Goal: Task Accomplishment & Management: Complete application form

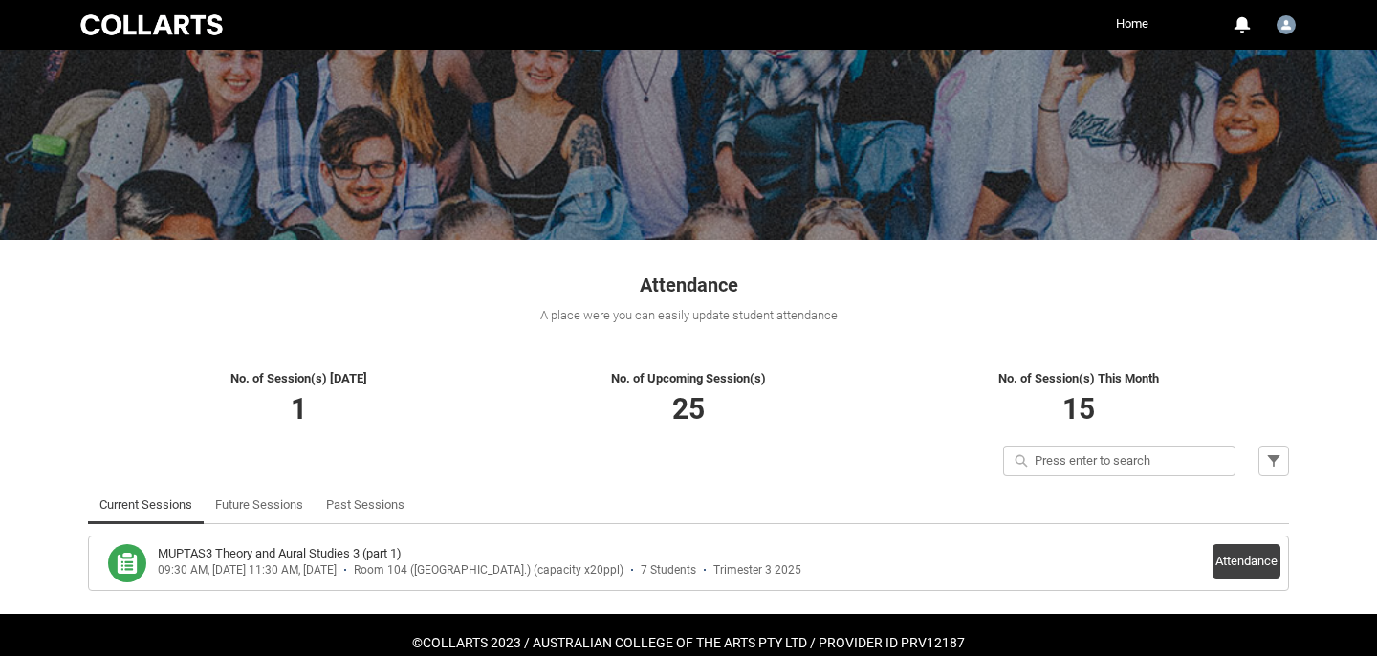
scroll to position [153, 0]
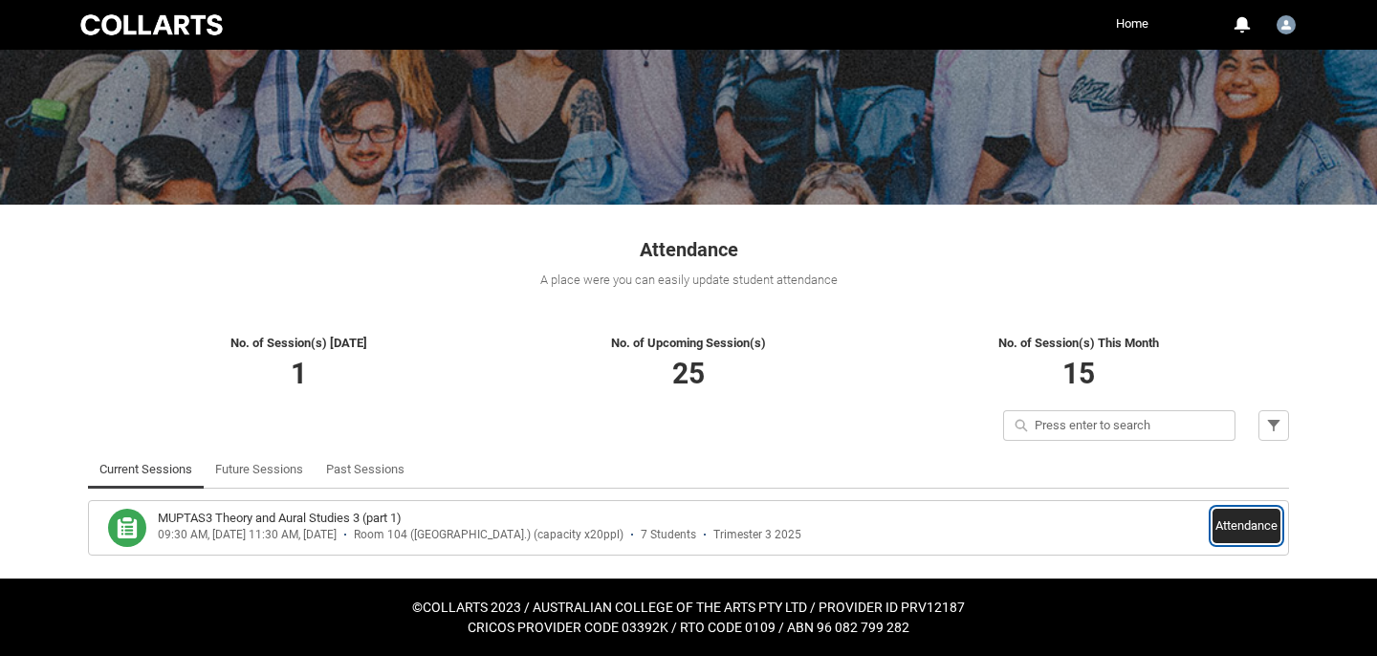
click at [1256, 523] on button "Attendance" at bounding box center [1246, 526] width 68 height 34
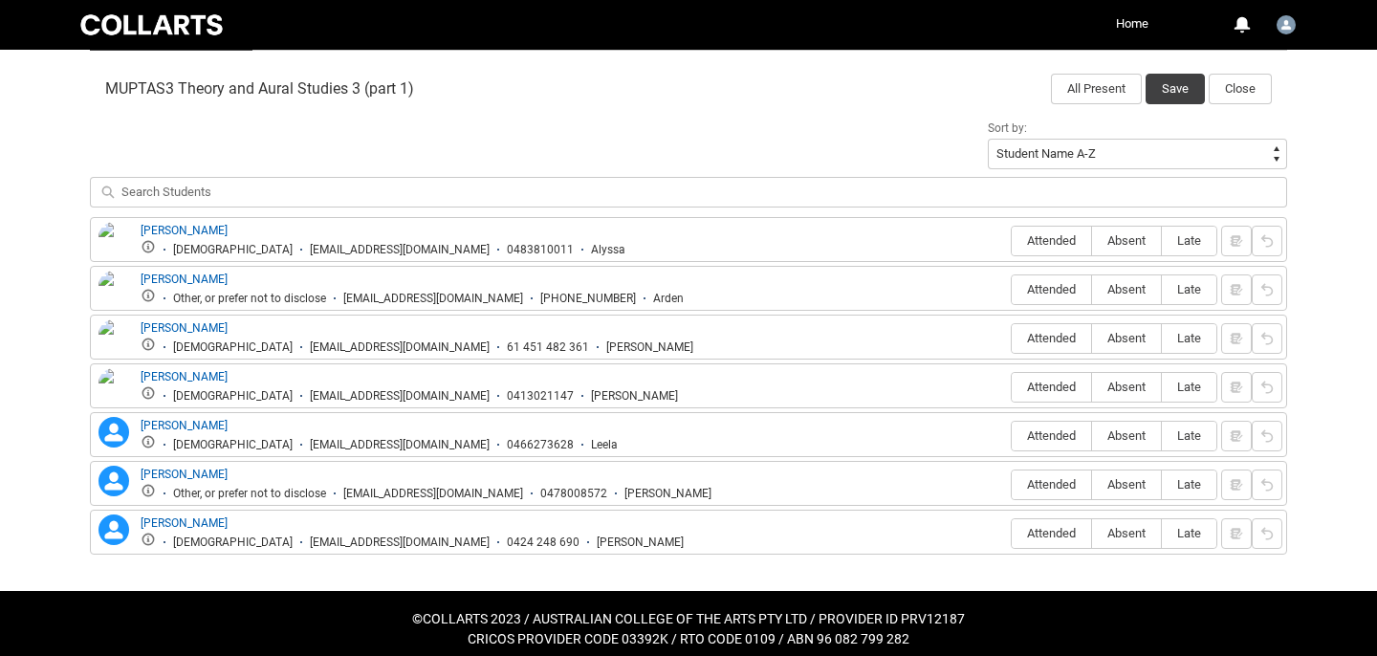
scroll to position [626, 0]
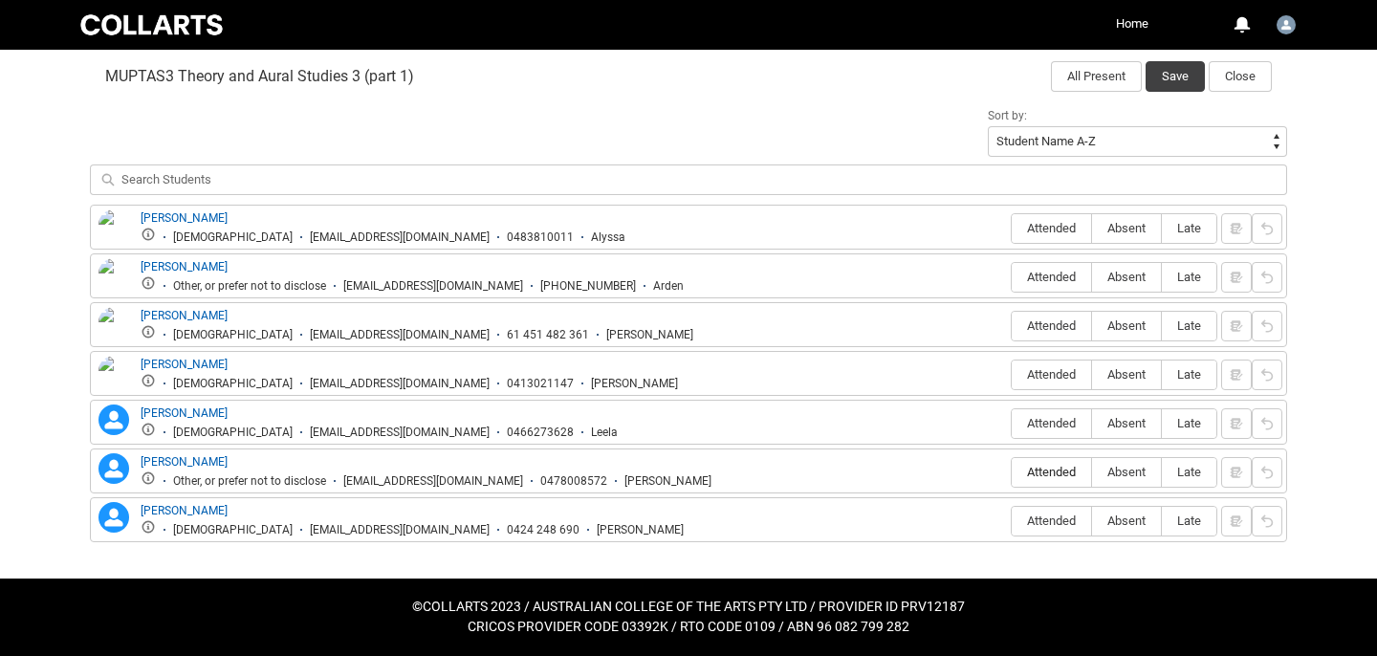
click at [1047, 474] on span "Attended" at bounding box center [1051, 472] width 79 height 14
click at [1012, 472] on input "Attended" at bounding box center [1011, 471] width 1 height 1
type lightning-radio-group "Attended"
radio input "true"
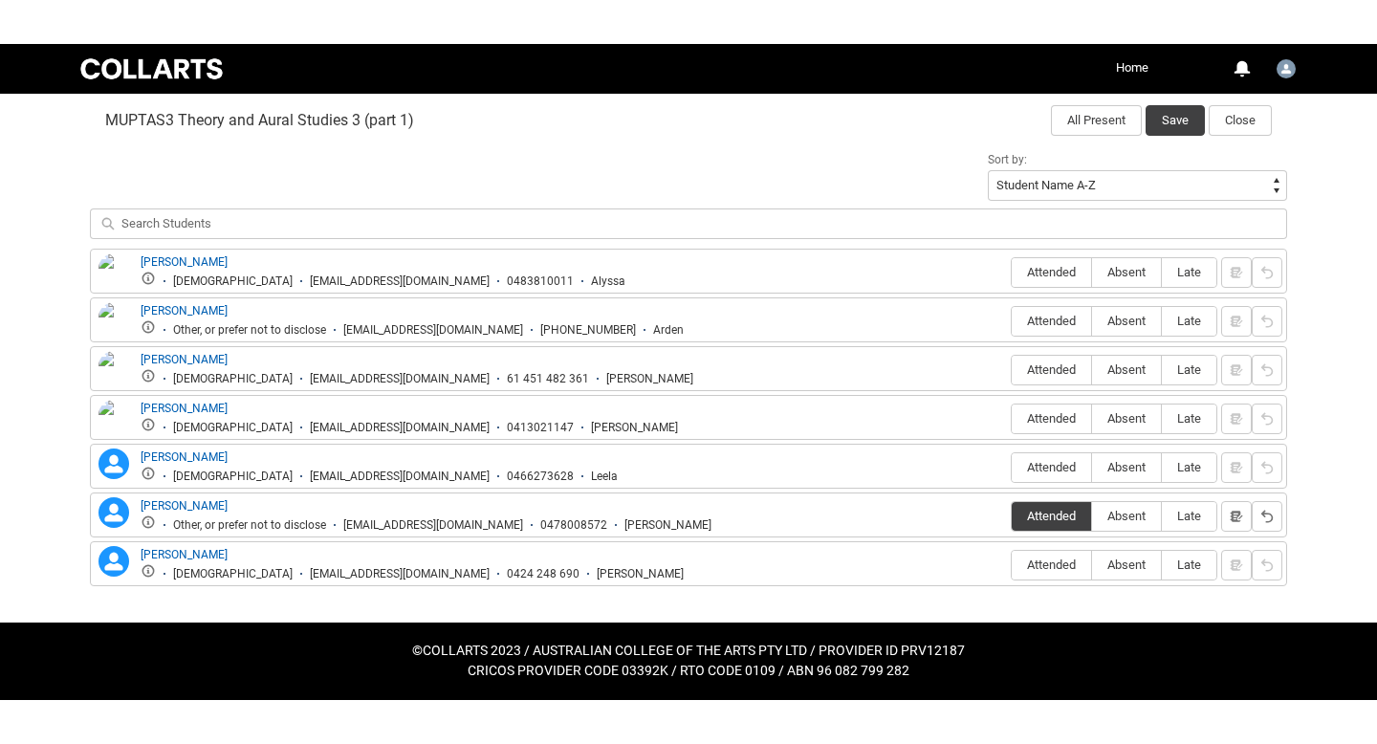
scroll to position [538, 0]
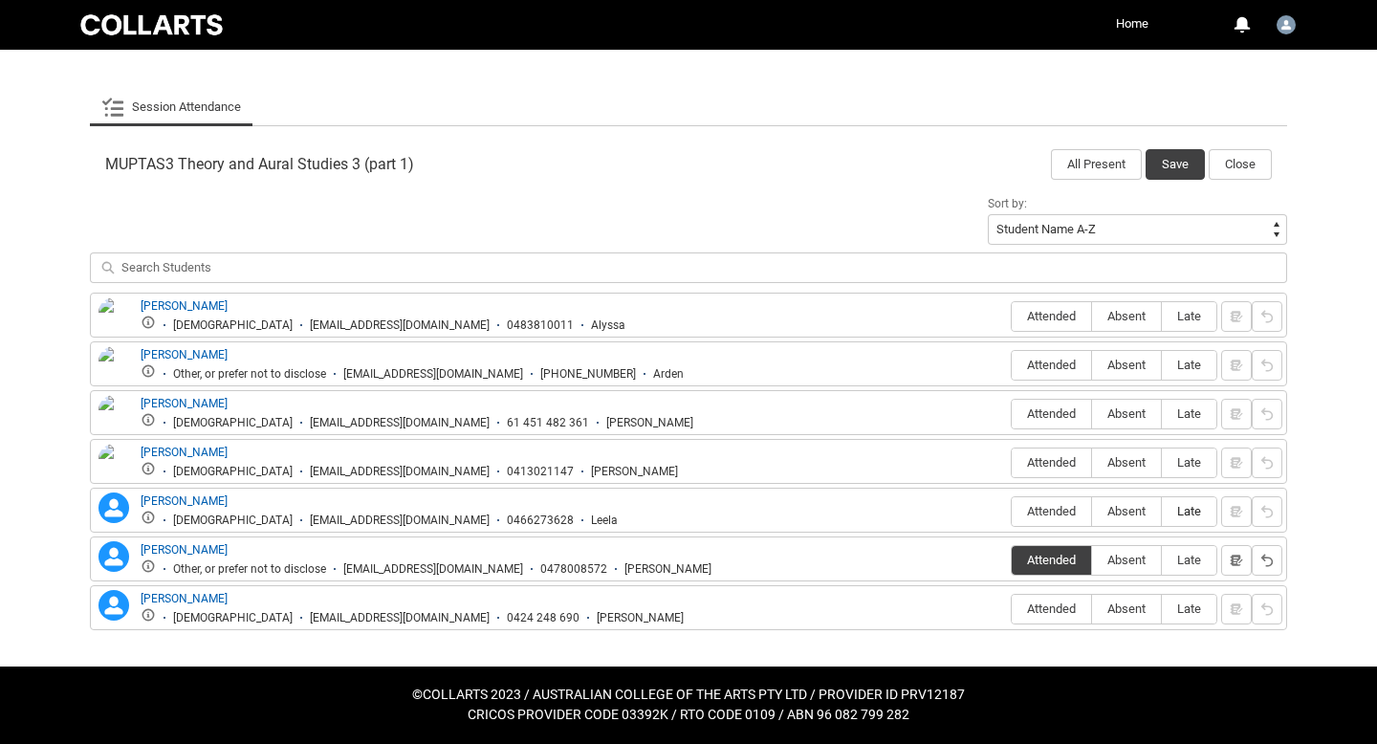
click at [1192, 507] on span "Late" at bounding box center [1189, 511] width 54 height 14
click at [1162, 511] on input "Late" at bounding box center [1161, 511] width 1 height 1
type lightning-radio-group "Late"
radio input "true"
click at [1121, 320] on span "Absent" at bounding box center [1126, 316] width 69 height 14
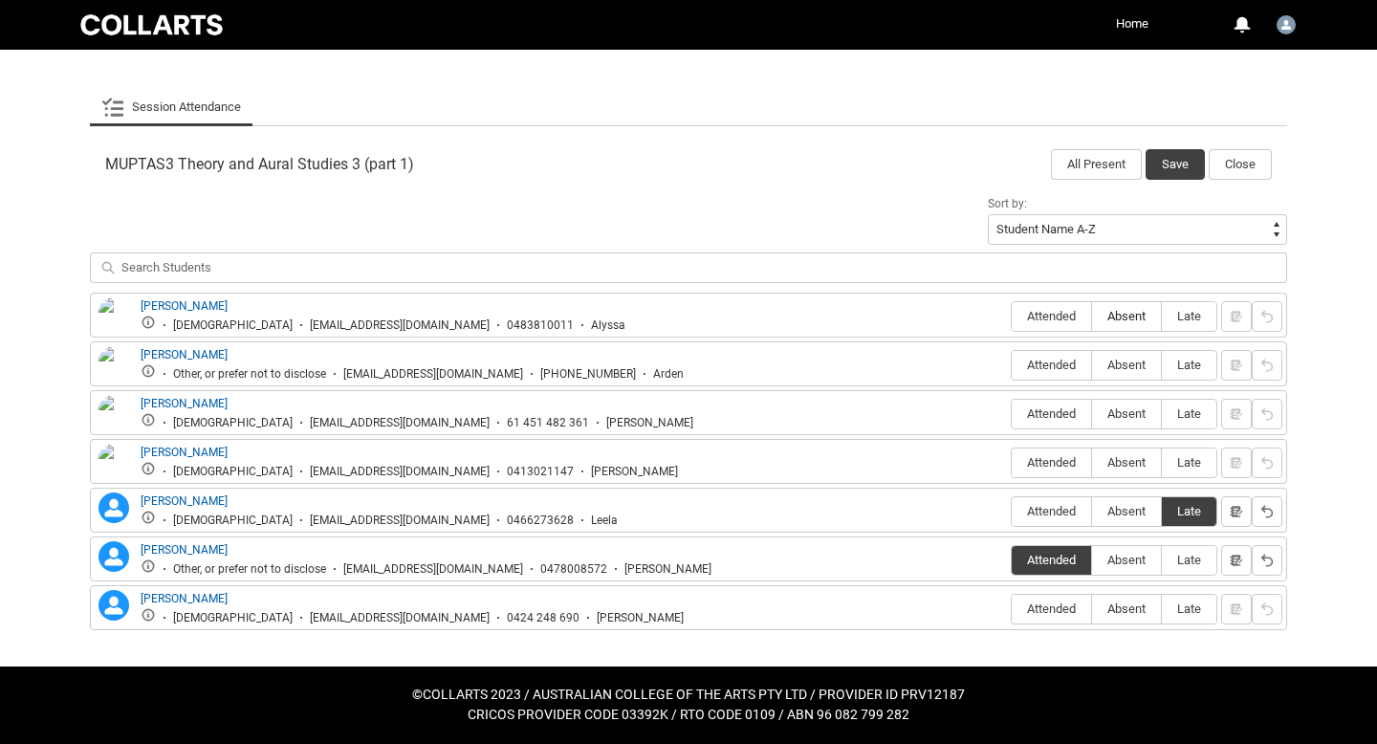
click at [1092, 316] on input "Absent" at bounding box center [1091, 316] width 1 height 1
type lightning-radio-group "Absent"
radio input "true"
click at [1121, 370] on span "Absent" at bounding box center [1126, 365] width 69 height 14
click at [1092, 365] on input "Absent" at bounding box center [1091, 364] width 1 height 1
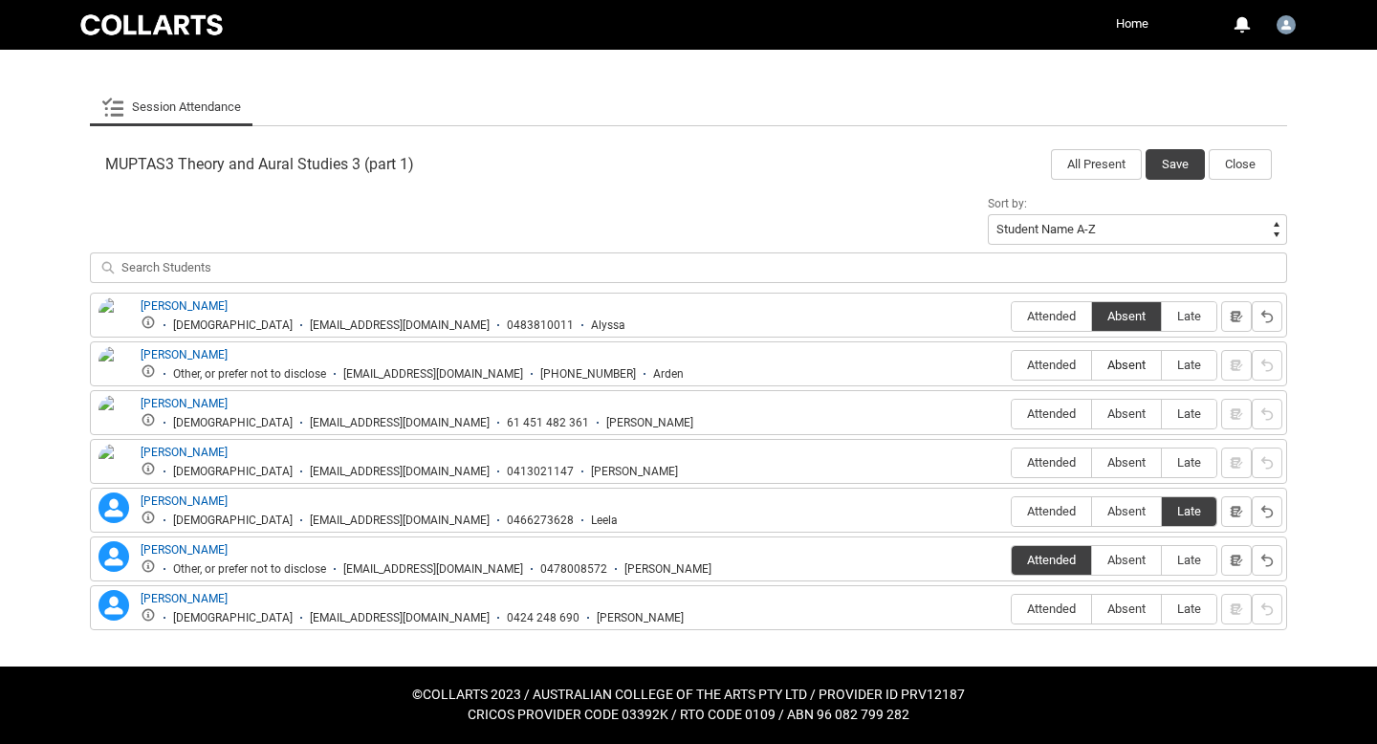
type lightning-radio-group "Absent"
radio input "true"
click at [1122, 422] on label "Absent" at bounding box center [1126, 415] width 69 height 30
click at [1092, 414] on input "Absent" at bounding box center [1091, 413] width 1 height 1
type lightning-radio-group "Absent"
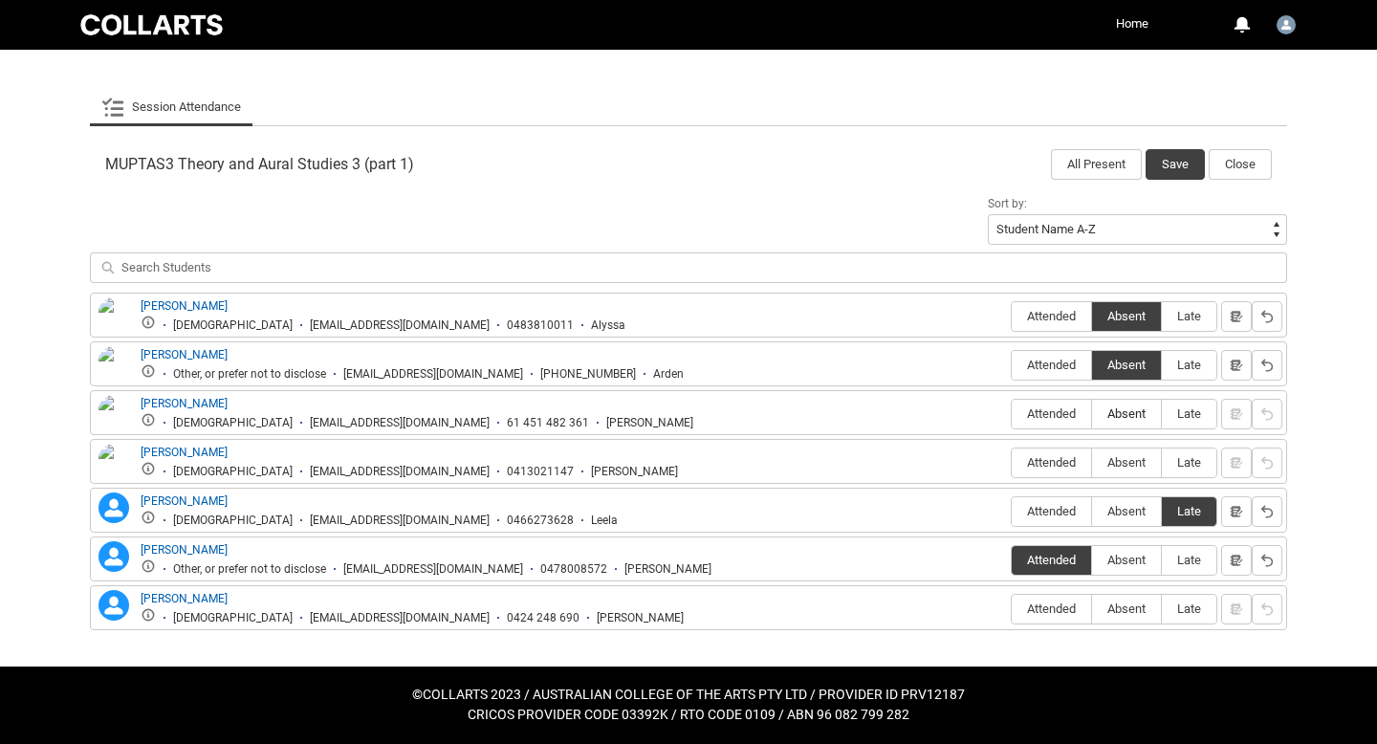
radio input "true"
click at [1121, 468] on span "Absent" at bounding box center [1126, 462] width 69 height 14
click at [1092, 463] on input "Absent" at bounding box center [1091, 462] width 1 height 1
type lightning-radio-group "Absent"
radio input "true"
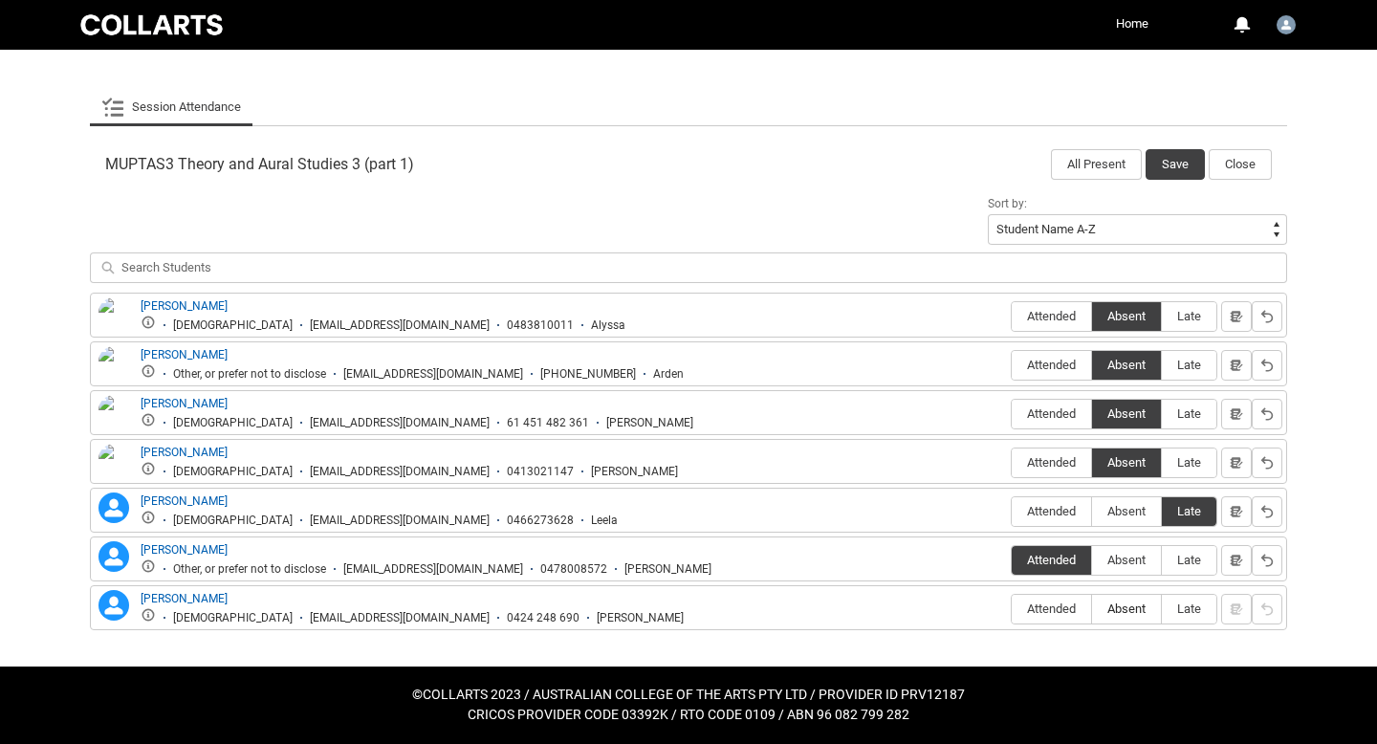
click at [1127, 608] on span "Absent" at bounding box center [1126, 608] width 69 height 14
click at [1092, 608] on input "Absent" at bounding box center [1091, 608] width 1 height 1
type lightning-radio-group "Absent"
radio input "true"
click at [1169, 162] on button "Save" at bounding box center [1174, 164] width 59 height 31
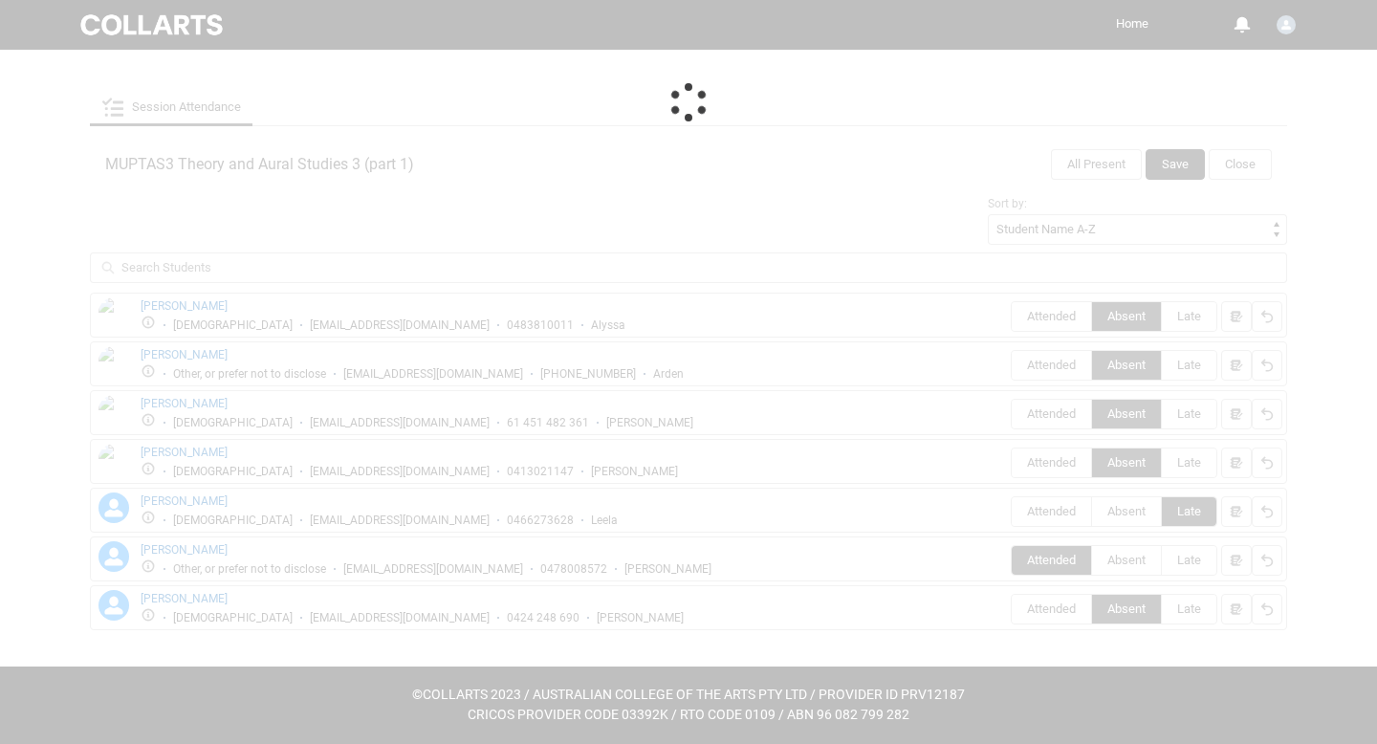
scroll to position [65, 0]
